Goal: Task Accomplishment & Management: Use online tool/utility

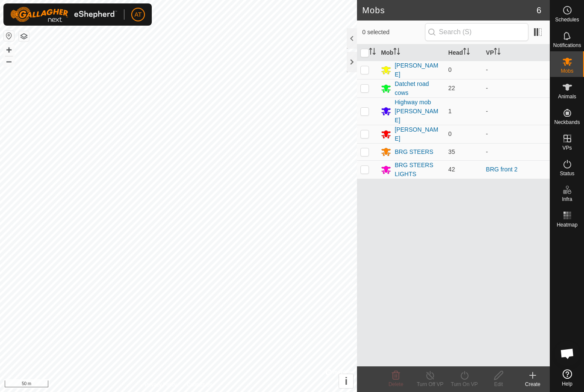
click at [370, 160] on td at bounding box center [367, 169] width 21 height 18
checkbox input "true"
click at [469, 373] on icon at bounding box center [464, 375] width 11 height 10
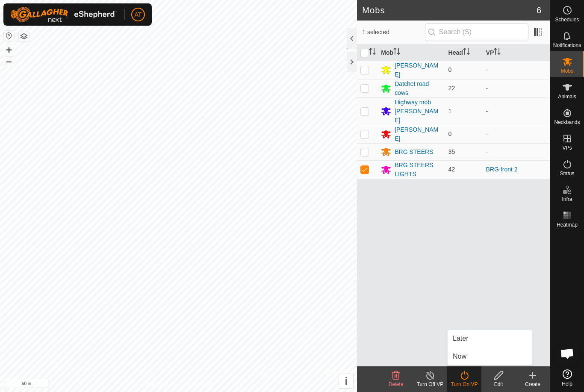
click at [469, 355] on link "Now" at bounding box center [490, 356] width 85 height 17
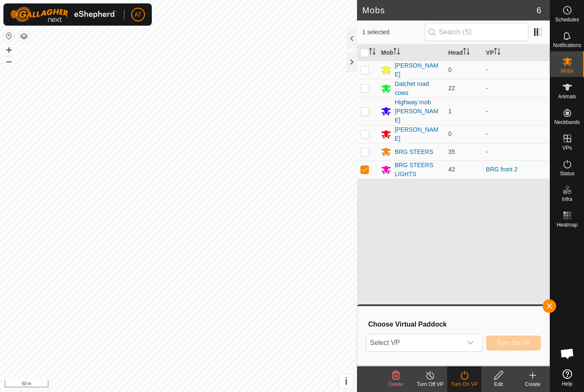
click at [475, 340] on div "dropdown trigger" at bounding box center [470, 342] width 17 height 17
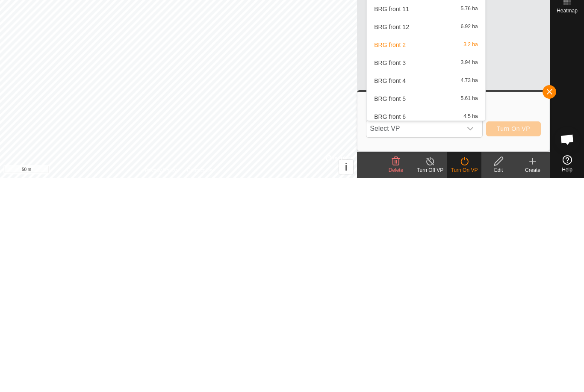
scroll to position [256, 0]
click at [398, 274] on span "BRG front 3" at bounding box center [390, 277] width 32 height 6
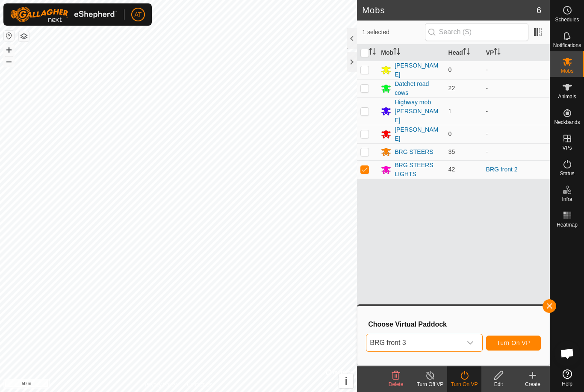
click at [516, 347] on button "Turn On VP" at bounding box center [513, 343] width 55 height 15
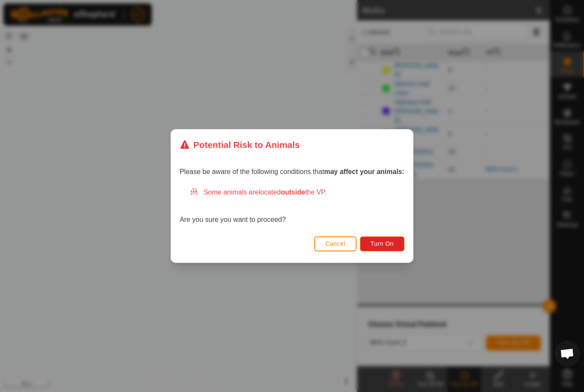
click at [384, 239] on button "Turn On" at bounding box center [382, 244] width 44 height 15
